Goal: Submit feedback/report problem: Leave review/rating

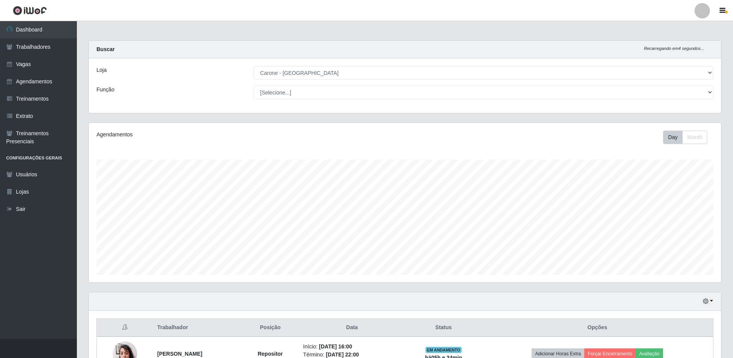
select select "524"
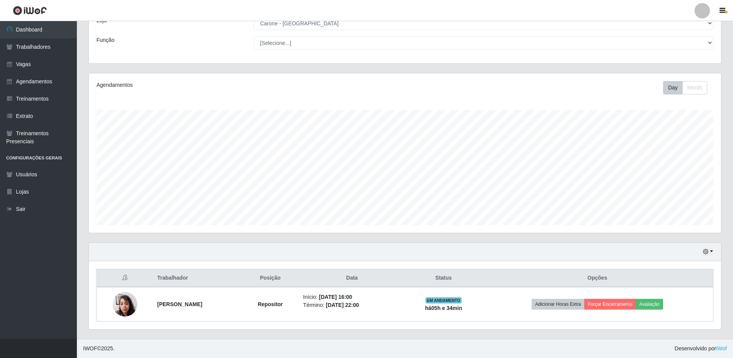
scroll to position [159, 632]
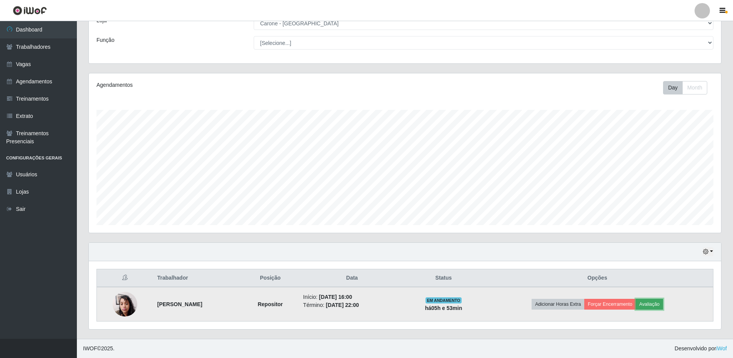
click at [660, 305] on button "Avaliação" at bounding box center [649, 304] width 27 height 11
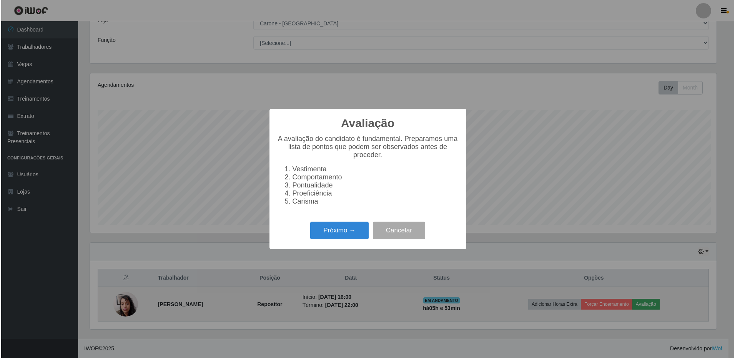
scroll to position [159, 628]
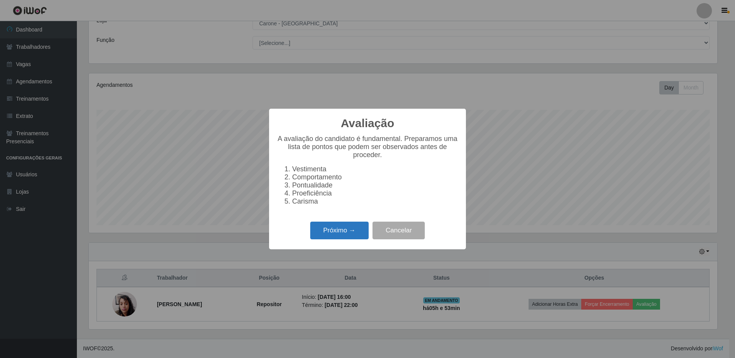
click at [334, 233] on button "Próximo →" at bounding box center [339, 231] width 58 height 18
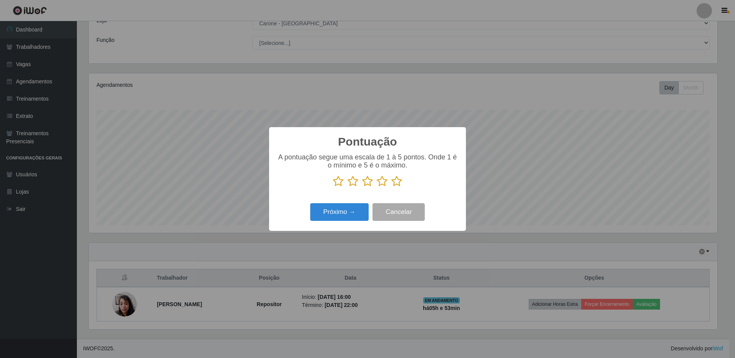
click at [397, 182] on icon at bounding box center [396, 182] width 11 height 12
click at [391, 187] on input "radio" at bounding box center [391, 187] width 0 height 0
click at [343, 214] on button "Próximo →" at bounding box center [339, 212] width 58 height 18
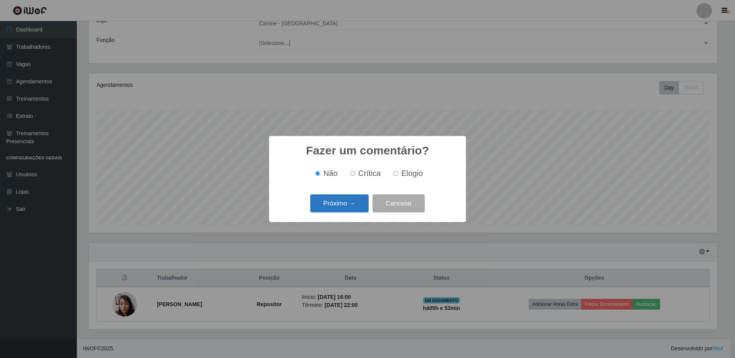
click at [347, 208] on button "Próximo →" at bounding box center [339, 203] width 58 height 18
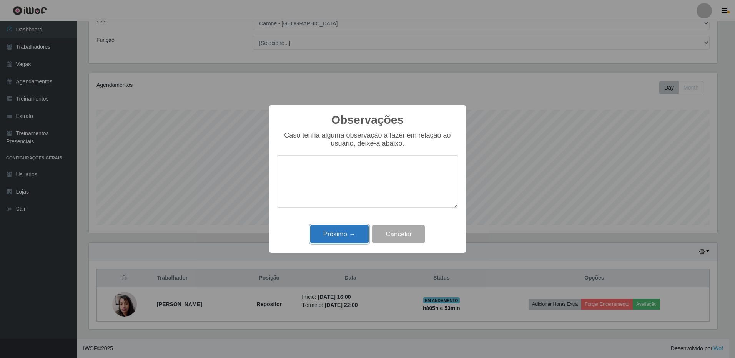
click at [340, 233] on button "Próximo →" at bounding box center [339, 234] width 58 height 18
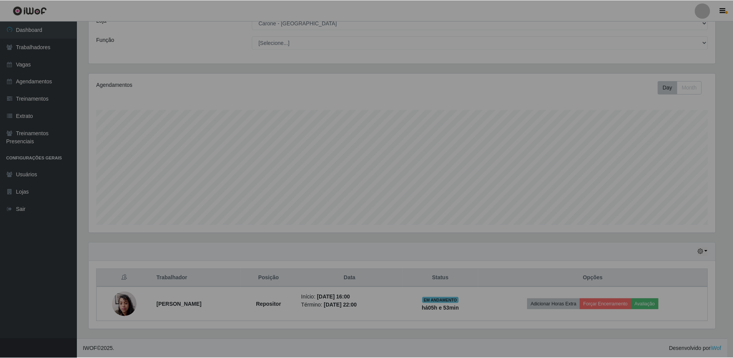
scroll to position [159, 632]
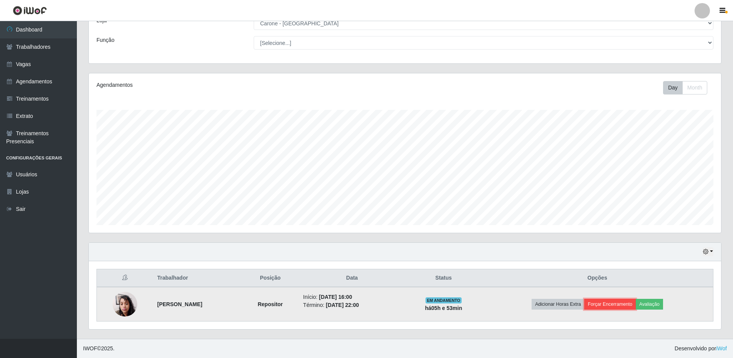
click at [631, 303] on button "Forçar Encerramento" at bounding box center [609, 304] width 51 height 11
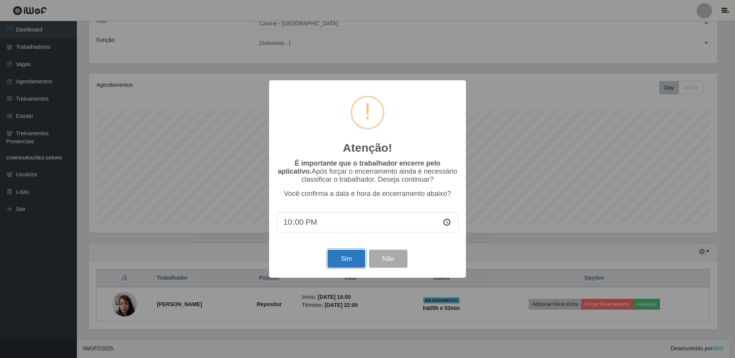
click at [338, 264] on button "Sim" at bounding box center [345, 259] width 37 height 18
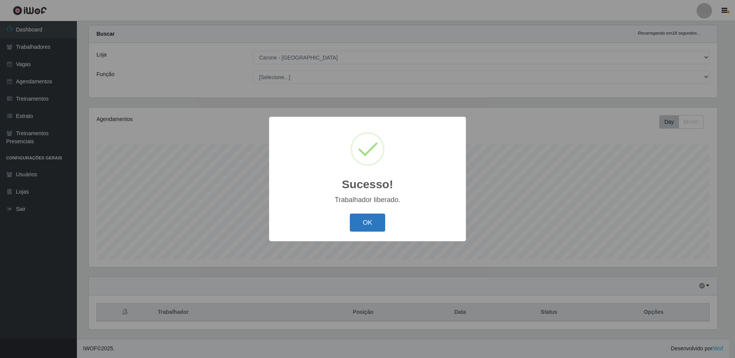
click at [368, 222] on button "OK" at bounding box center [368, 223] width 36 height 18
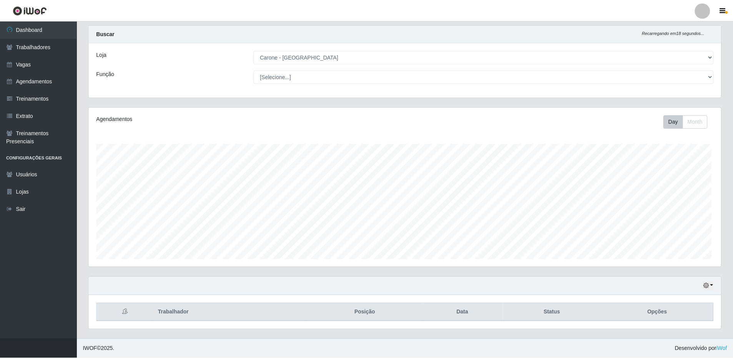
scroll to position [159, 632]
drag, startPoint x: 552, startPoint y: 94, endPoint x: 563, endPoint y: 83, distance: 15.5
click at [552, 94] on div "Loja [Selecione...] Carone - [GEOGRAPHIC_DATA] Função [Selecione...] Embalador …" at bounding box center [405, 70] width 632 height 55
